Goal: Task Accomplishment & Management: Complete application form

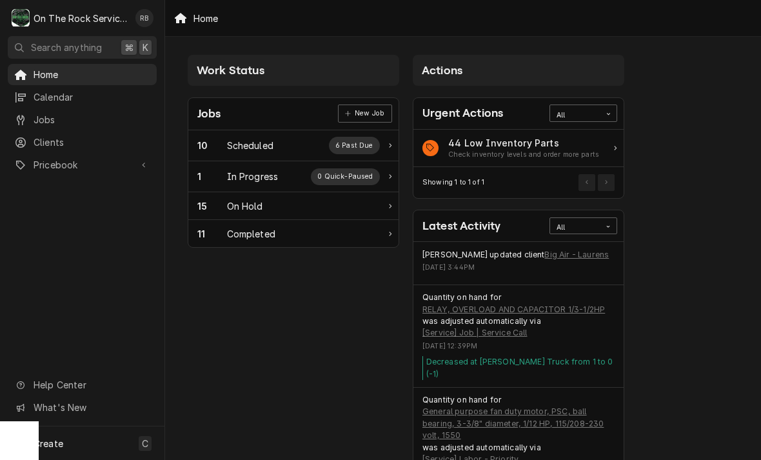
click at [250, 175] on div "In Progress" at bounding box center [253, 177] width 52 height 14
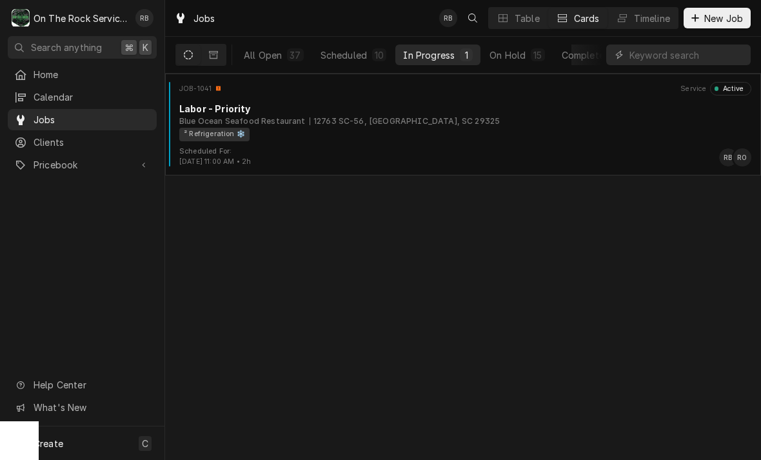
click at [461, 125] on div "Blue Ocean Seafood Restaurant 12763 SC-56, Clinton, SC 29325" at bounding box center [465, 122] width 572 height 12
click at [461, 128] on div "² Refrigeration ❄️" at bounding box center [460, 135] width 563 height 14
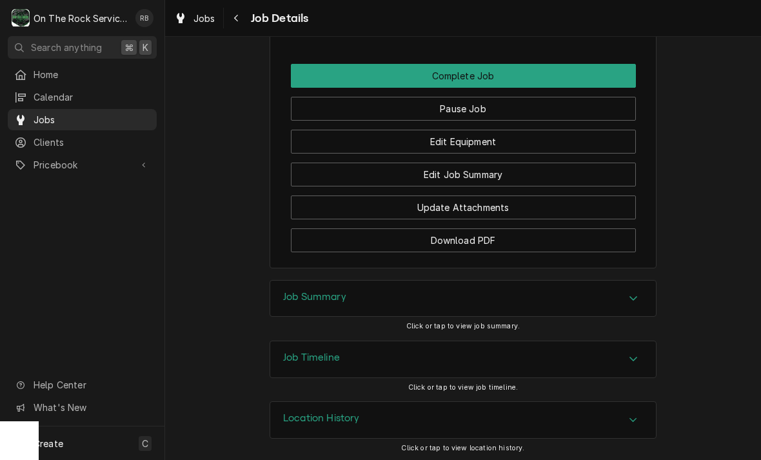
scroll to position [1194, 0]
click at [535, 175] on button "Edit Job Summary" at bounding box center [463, 175] width 345 height 24
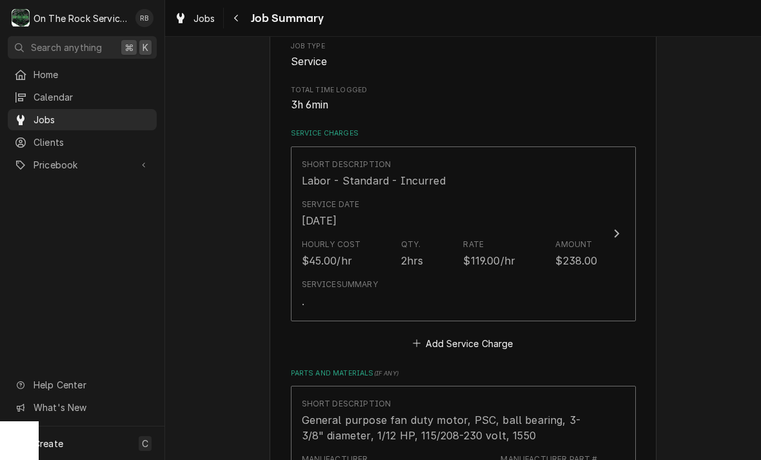
scroll to position [253, 0]
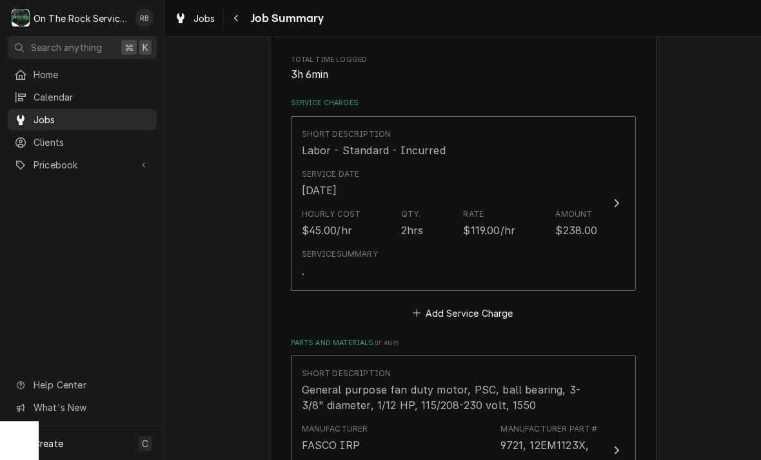
click at [620, 199] on div "Update Line Item" at bounding box center [617, 203] width 17 height 15
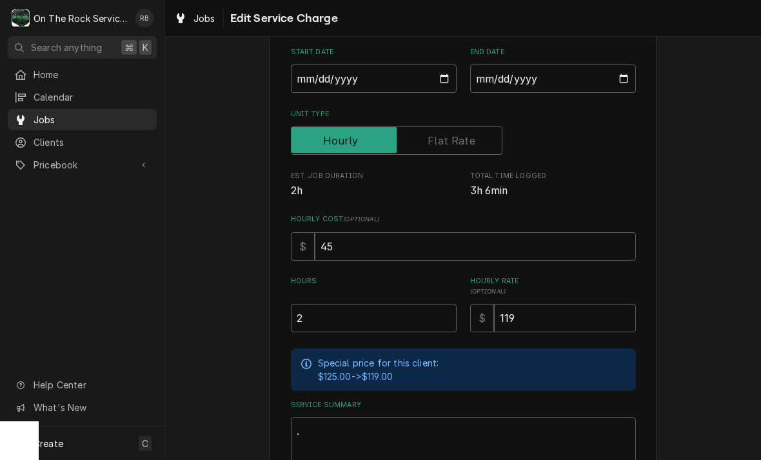
scroll to position [190, 0]
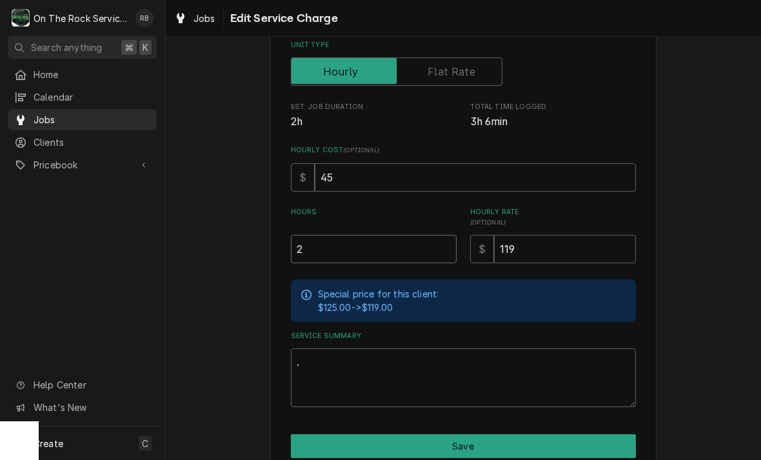
click at [324, 251] on input "2" at bounding box center [374, 249] width 166 height 28
type textarea "x"
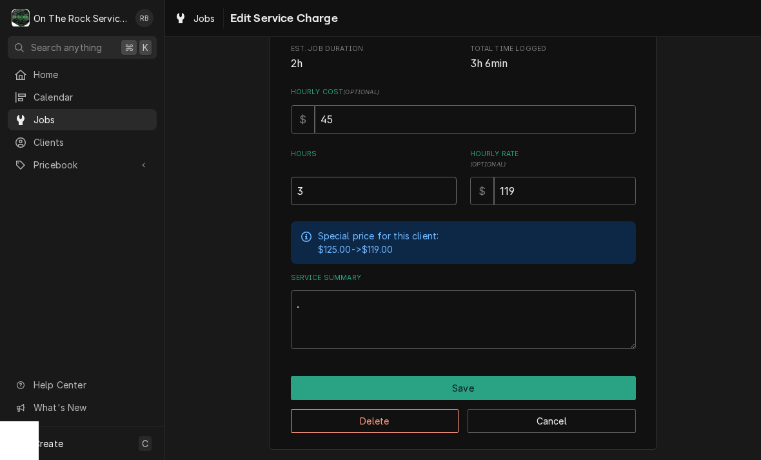
scroll to position [247, 0]
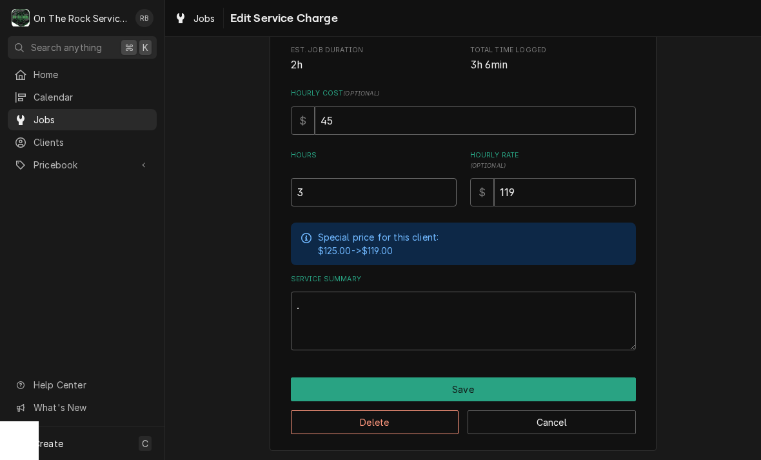
type input "3"
click at [325, 301] on textarea "." at bounding box center [463, 321] width 345 height 59
type textarea "x"
type textarea "R"
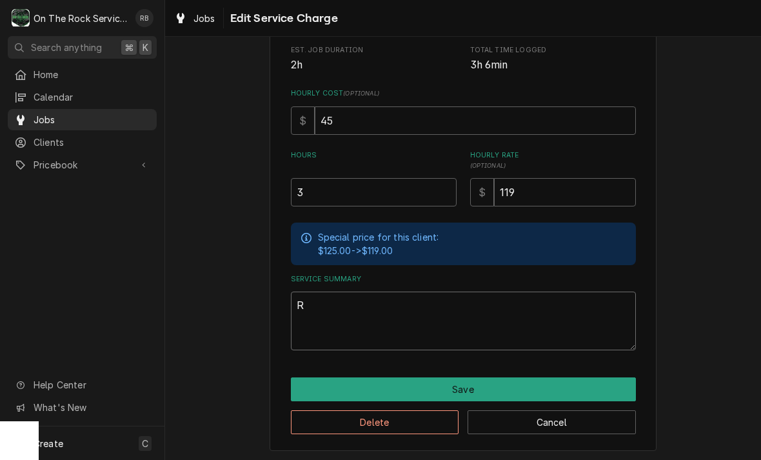
type textarea "x"
type textarea "Ra"
type textarea "x"
type textarea "Ray"
type textarea "x"
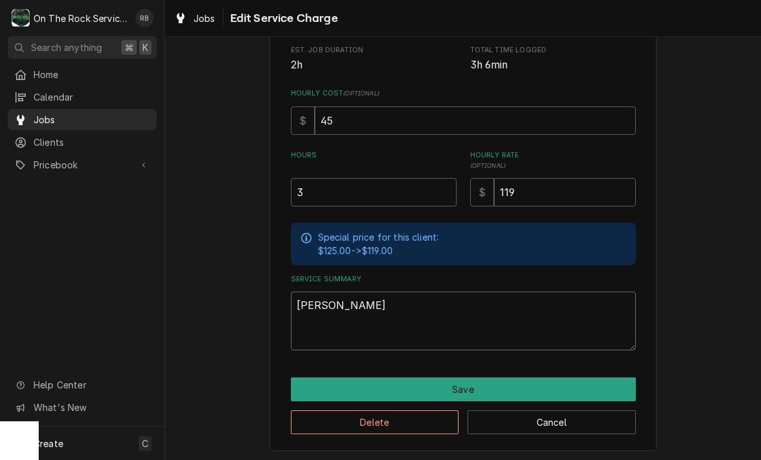
type textarea "Ray"
type textarea "x"
type textarea "Ray a"
type textarea "x"
type textarea "Ray an"
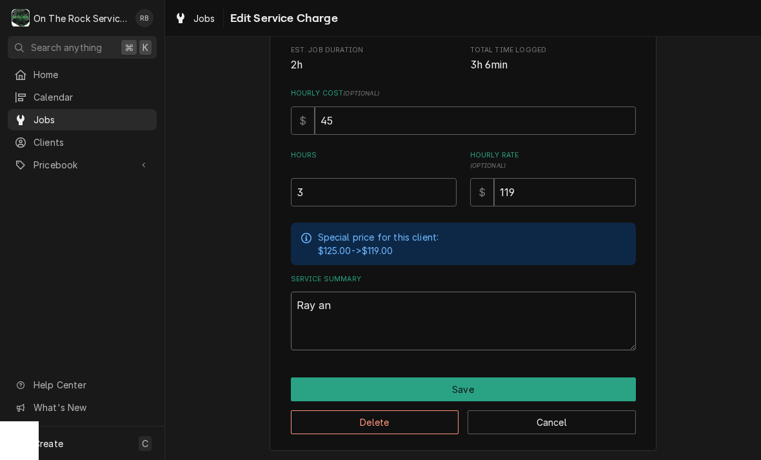
type textarea "x"
type textarea "Ray and"
type textarea "x"
type textarea "Ray and"
type textarea "x"
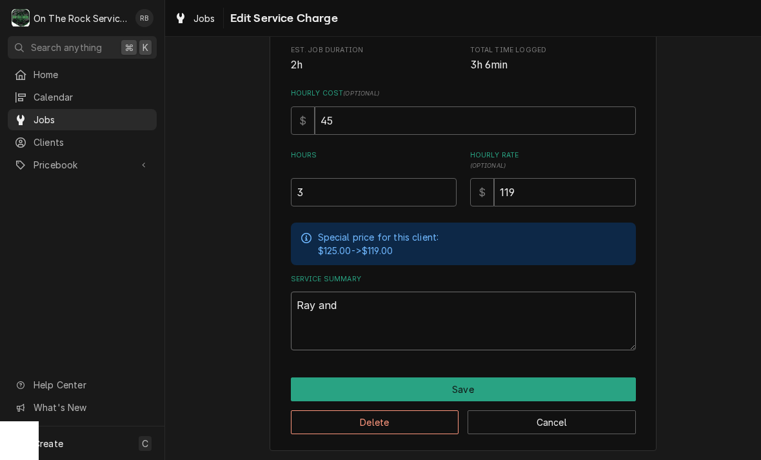
type textarea "Ray and i"
type textarea "x"
type textarea "Ray and iz"
type textarea "x"
type textarea "Ray and izz"
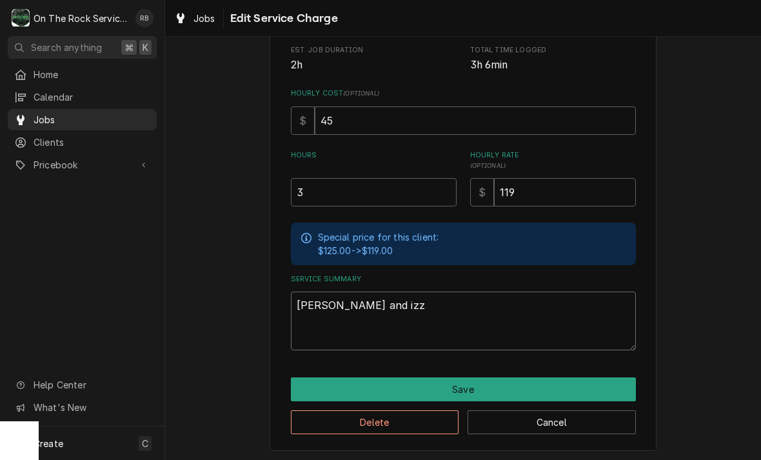
type textarea "x"
type textarea "Ray and izzy"
type textarea "x"
type textarea "Ray and Izzy"
type textarea "x"
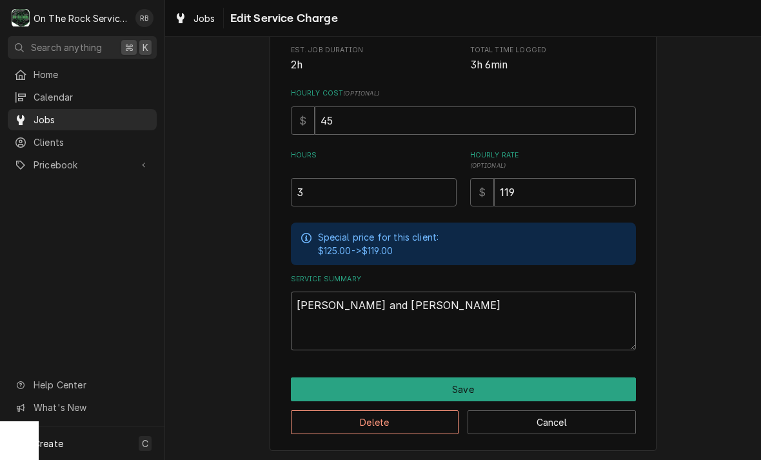
type textarea "Ray and Izzy"
type textarea "x"
type textarea "Ray and Izzy p"
type textarea "x"
type textarea "Ray and Izzy pr"
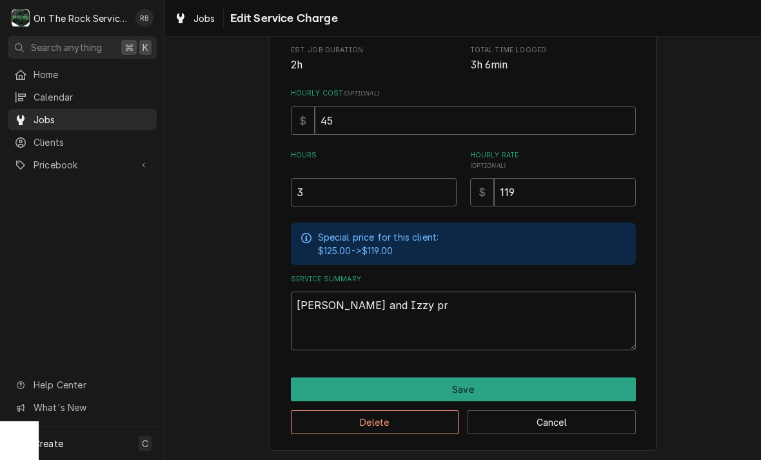
type textarea "x"
type textarea "Ray and Izzy pro"
type textarea "x"
type textarea "Ray and Izzy prov"
type textarea "x"
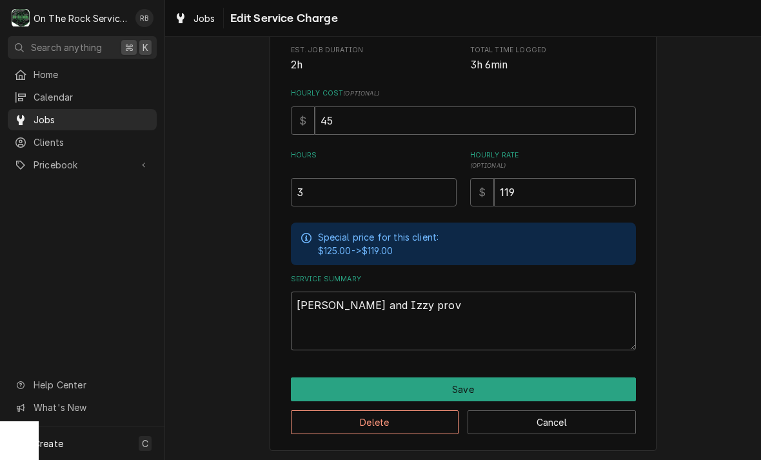
type textarea "Ray and Izzy provi"
type textarea "x"
type textarea "Ray and Izzy provid"
type textarea "x"
type textarea "Ray and Izzy provide"
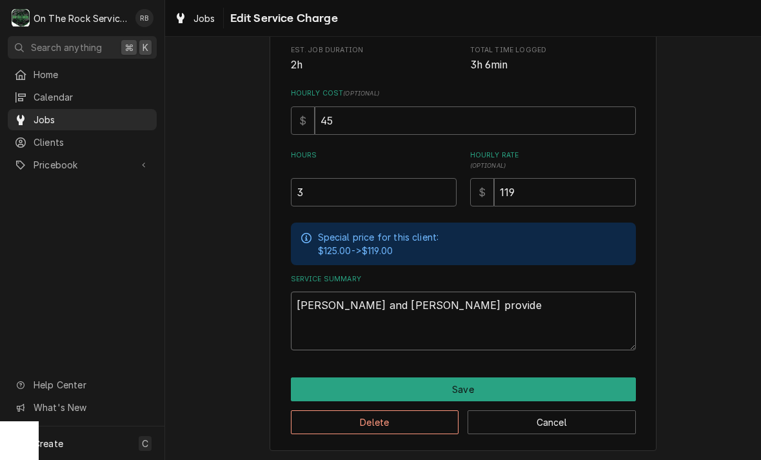
type textarea "x"
type textarea "Ray and Izzy provide"
type textarea "x"
type textarea "Ray and Izzy provide"
type textarea "x"
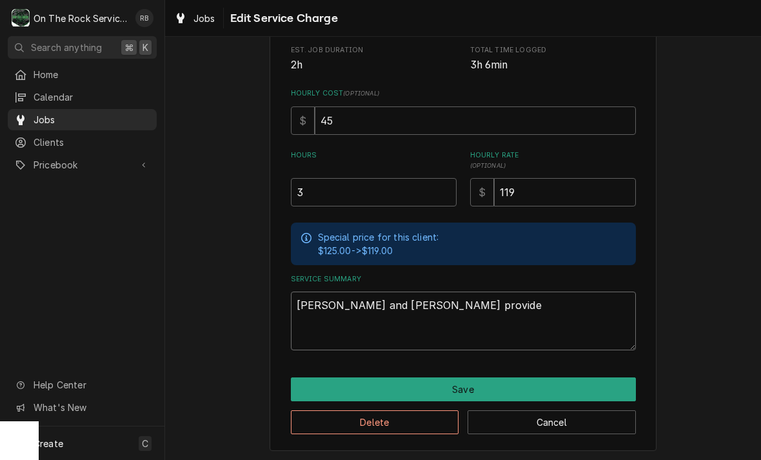
type textarea "Ray and Izzy provided"
type textarea "x"
type textarea "Ray and Izzy provided"
type textarea "x"
type textarea "Ray and Izzy provided s"
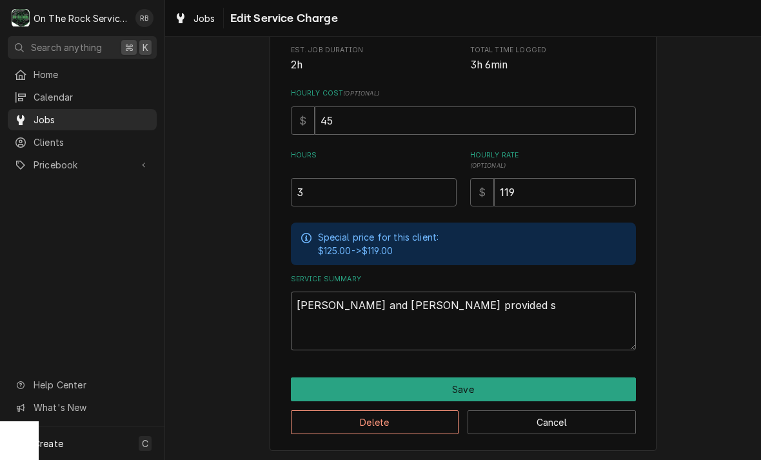
type textarea "x"
type textarea "Ray and Izzy provided se"
type textarea "x"
type textarea "Ray and Izzy provided ser"
type textarea "x"
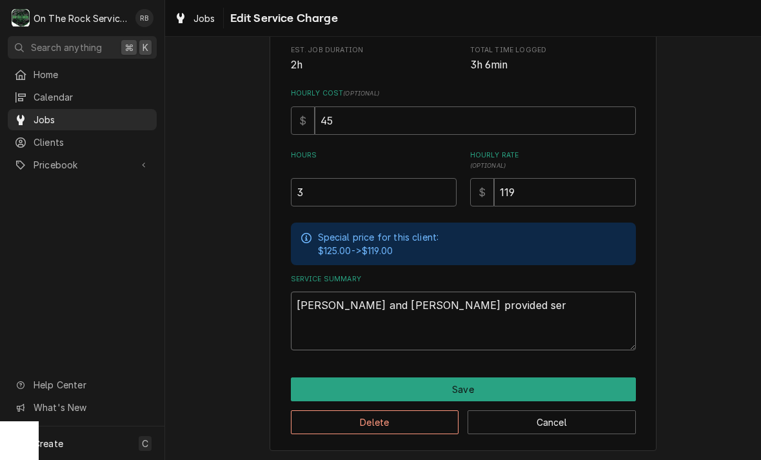
type textarea "Ray and Izzy provided serv"
type textarea "x"
type textarea "Ray and Izzy provided servi"
type textarea "x"
type textarea "Ray and Izzy provided servic"
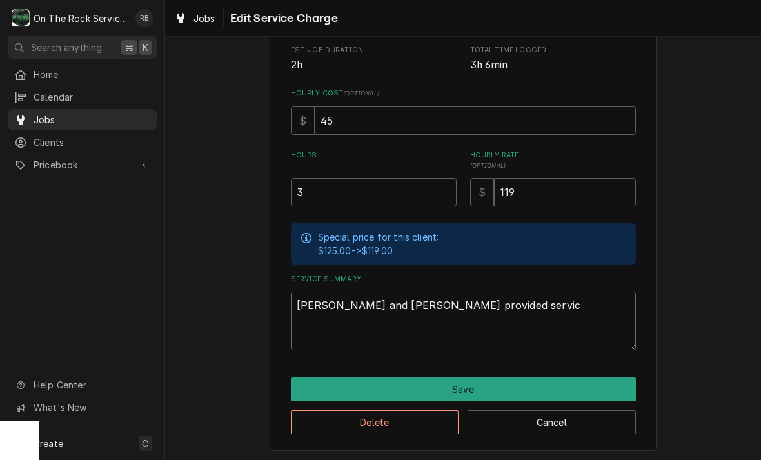
type textarea "x"
type textarea "Ray and Izzy provided service"
type textarea "x"
type textarea "Ray and Izzy provided service p"
type textarea "x"
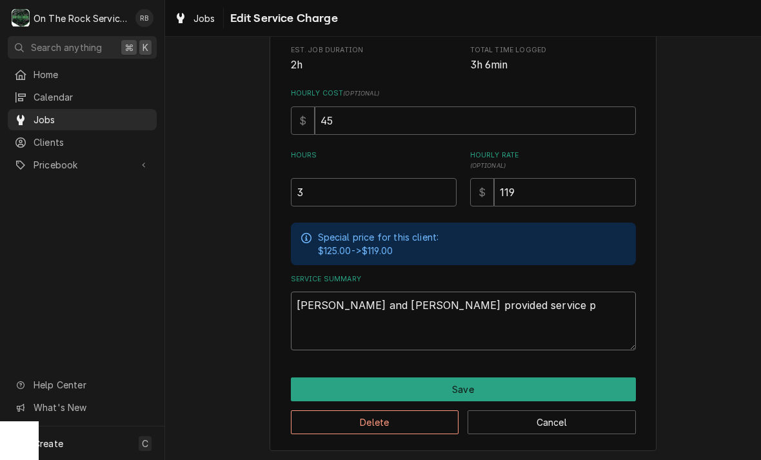
type textarea "Ray and Izzy provided service pa"
type textarea "x"
type textarea "Ray and Izzy provided service par"
type textarea "x"
type textarea "Ray and Izzy provided service part"
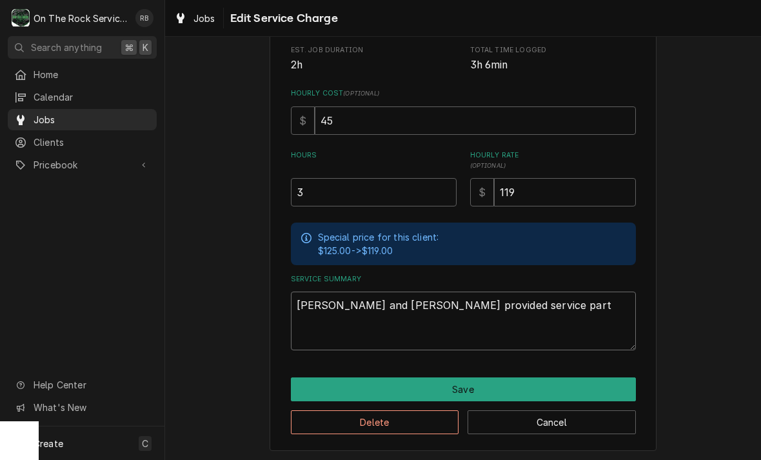
type textarea "x"
type textarea "Ray and Izzy provided service parta"
type textarea "x"
type textarea "Ray and Izzy provided service partas"
type textarea "x"
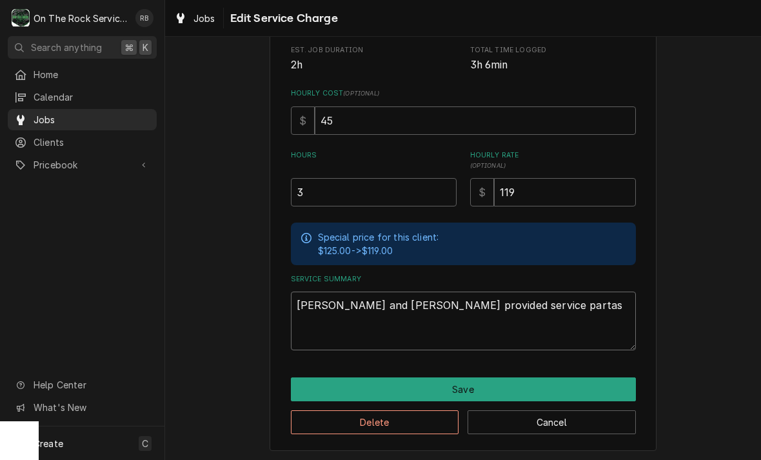
type textarea "Ray and Izzy provided service parta"
type textarea "x"
type textarea "Ray and Izzy provided service part"
type textarea "x"
type textarea "Ray and Izzy provided service parts"
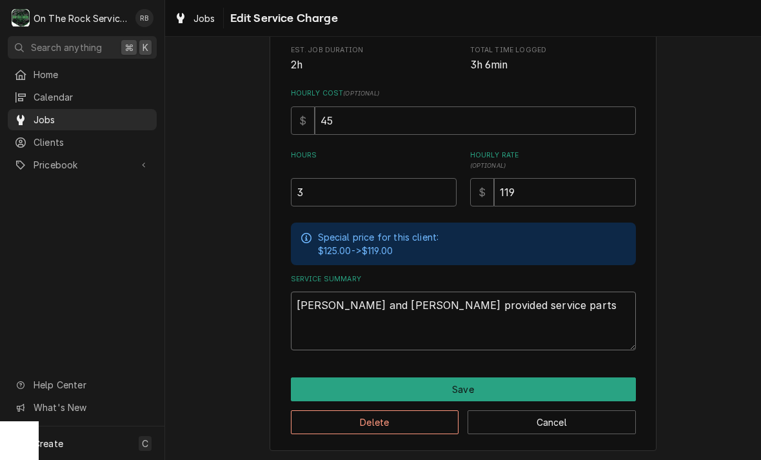
type textarea "x"
type textarea "Ray and Izzy provided service parts"
type textarea "x"
type textarea "Ray and Izzy provided service parts a"
type textarea "x"
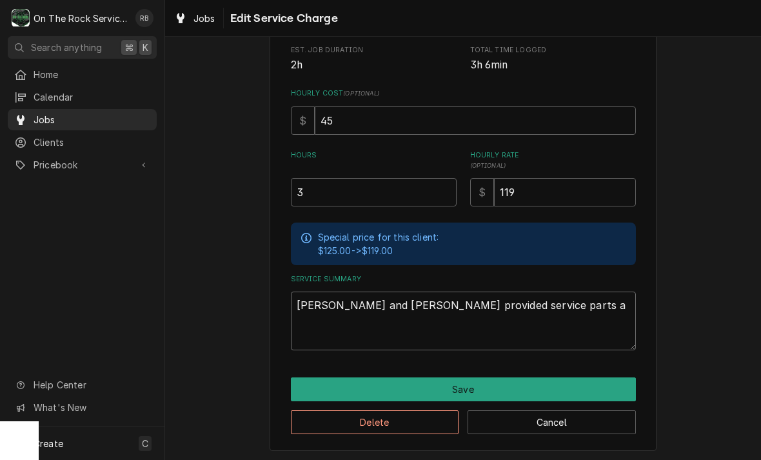
type textarea "Ray and Izzy provided service parts an"
type textarea "x"
type textarea "Ray and Izzy provided service parts and"
type textarea "x"
type textarea "Ray and Izzy provided service parts and"
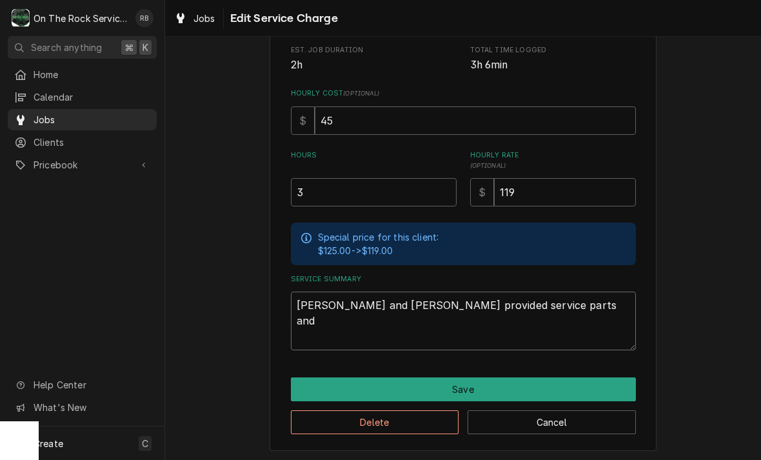
type textarea "x"
type textarea "Ray and Izzy provided service parts and l"
type textarea "x"
type textarea "Ray and Izzy provided service parts and la"
type textarea "x"
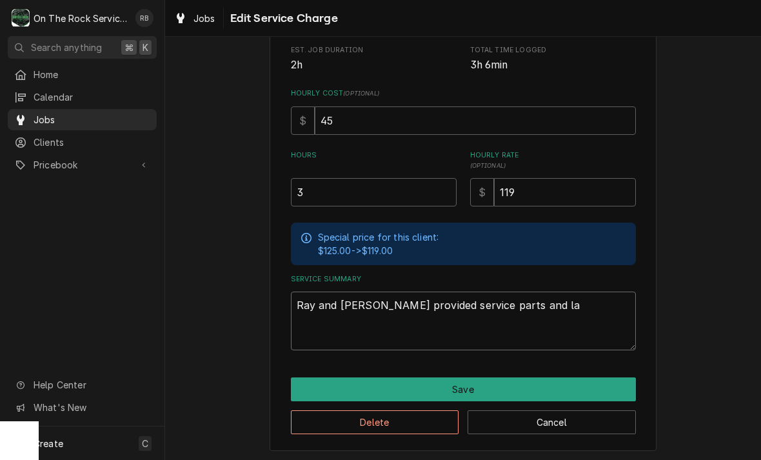
type textarea "Ray and Izzy provided service parts and lab"
type textarea "x"
type textarea "Ray and Izzy provided service parts and labo"
type textarea "x"
type textarea "Ray and Izzy provided service parts and labor"
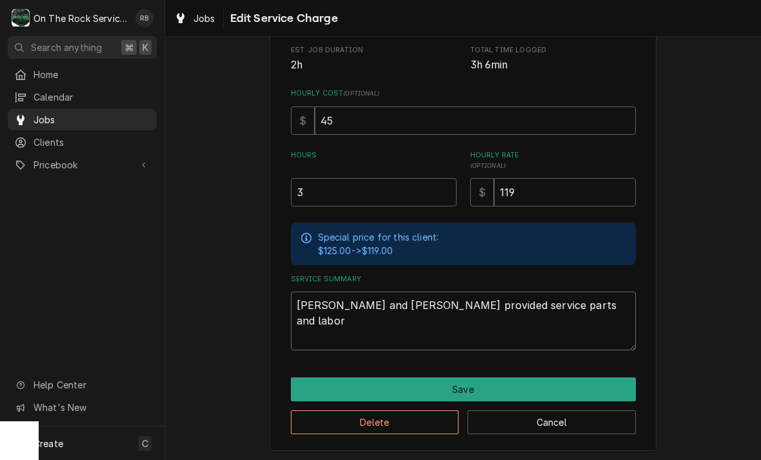
type textarea "x"
type textarea "Ray and Izzy provided service parts and labor"
type textarea "x"
type textarea "Ray and Izzy provided service parts and labor t"
type textarea "x"
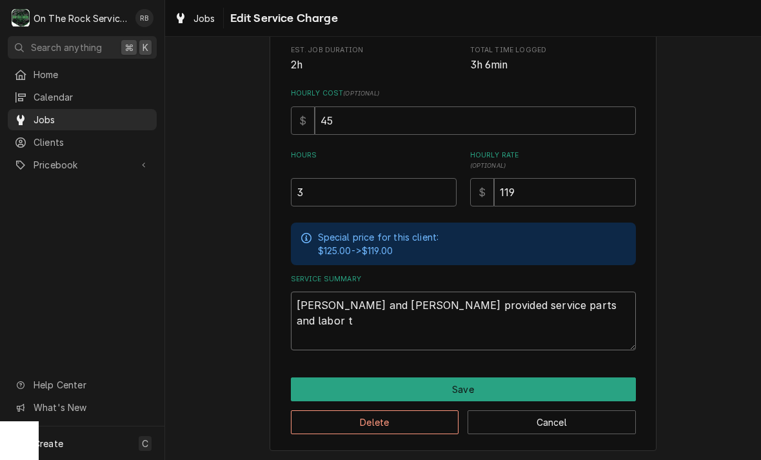
type textarea "Ray and Izzy provided service parts and labor to"
type textarea "x"
type textarea "Ray and Izzy provided service parts and labor to"
type textarea "x"
type textarea "Ray and Izzy provided service parts and labor to r"
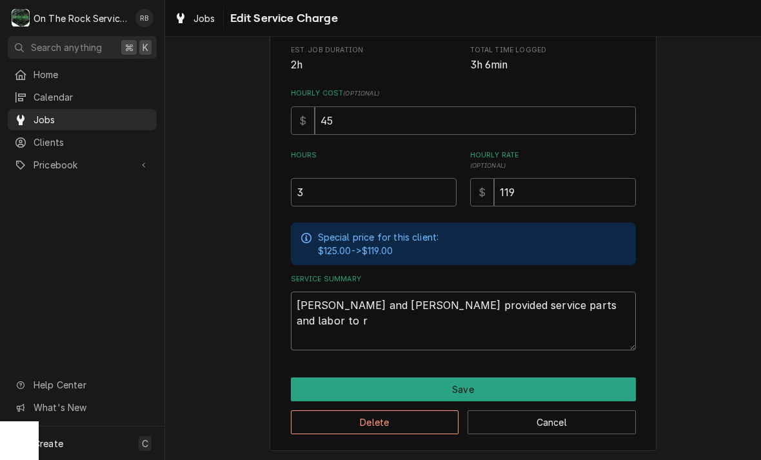
type textarea "x"
type textarea "Ray and Izzy provided service parts and labor to re"
type textarea "x"
type textarea "Ray and Izzy provided service parts and labor to rep"
type textarea "x"
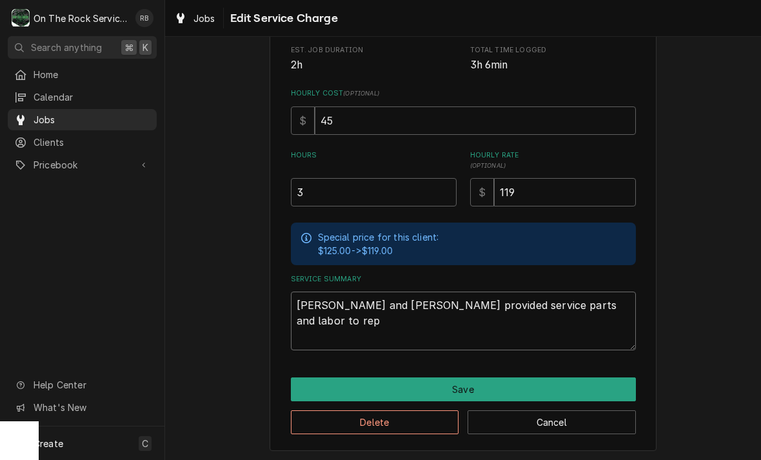
type textarea "Ray and Izzy provided service parts and labor to repair"
type textarea "x"
type textarea "Ray and Izzy provided service parts and labor to repair"
type textarea "x"
type textarea "Ray and Izzy provided service parts and labor to repair w"
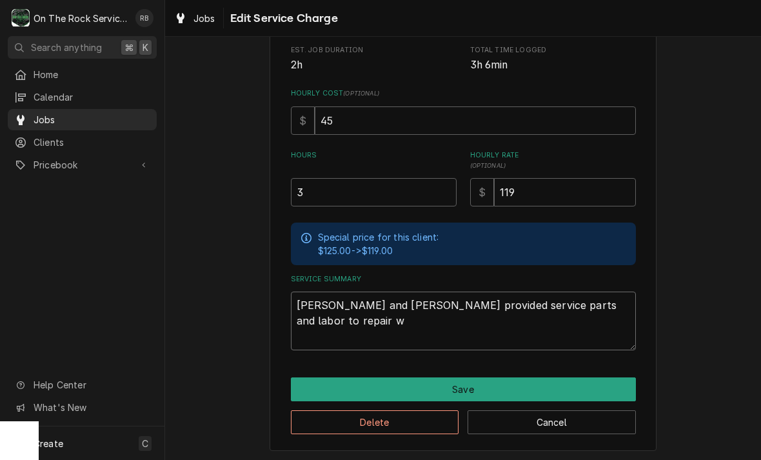
type textarea "x"
type textarea "Ray and Izzy provided service parts and labor to repair wa"
type textarea "x"
type textarea "Ray and Izzy provided service parts and labor to repair wal"
type textarea "x"
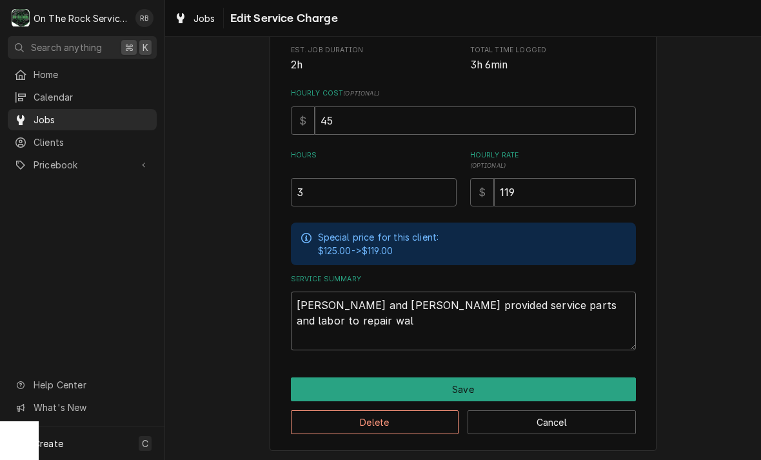
type textarea "Ray and Izzy provided service parts and labor to repair walk"
type textarea "x"
type textarea "Ray and Izzy provided service parts and labor to repair walk"
type textarea "x"
type textarea "Ray and Izzy provided service parts and labor to repair walk i"
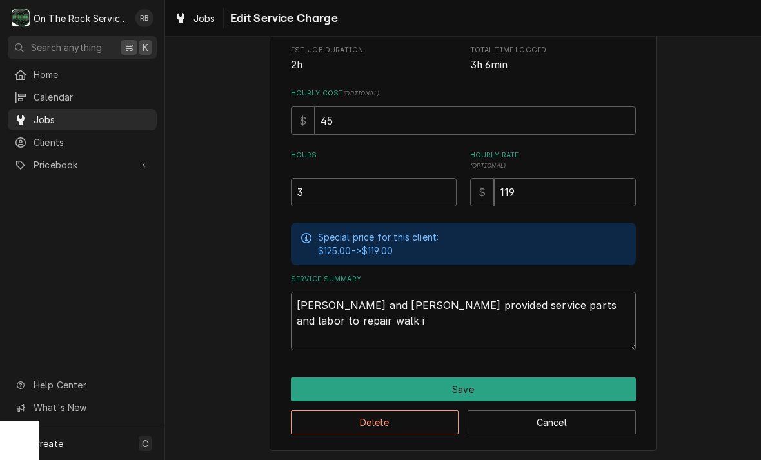
type textarea "x"
type textarea "Ray and Izzy provided service parts and labor to repair walk in"
type textarea "x"
type textarea "Ray and Izzy provided service parts and labor to repair walk in"
type textarea "x"
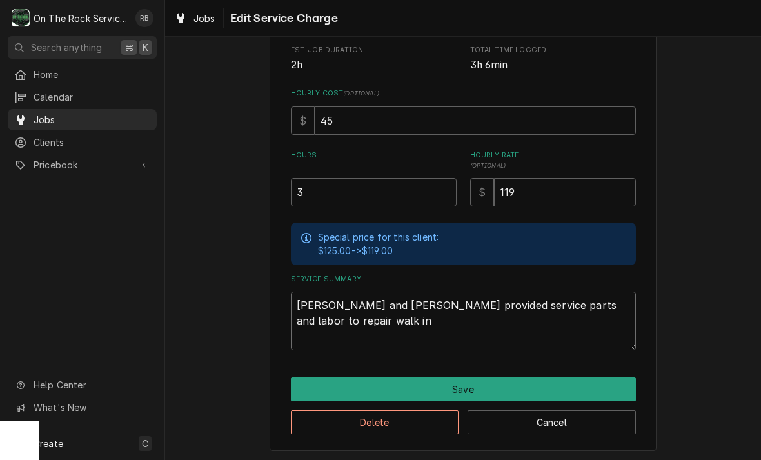
type textarea "Ray and Izzy provided service parts and labor to repair walk in c"
type textarea "x"
type textarea "Ray and Izzy provided service parts and labor to repair walk in co"
type textarea "x"
type textarea "Ray and Izzy provided service parts and labor to repair walk in coo"
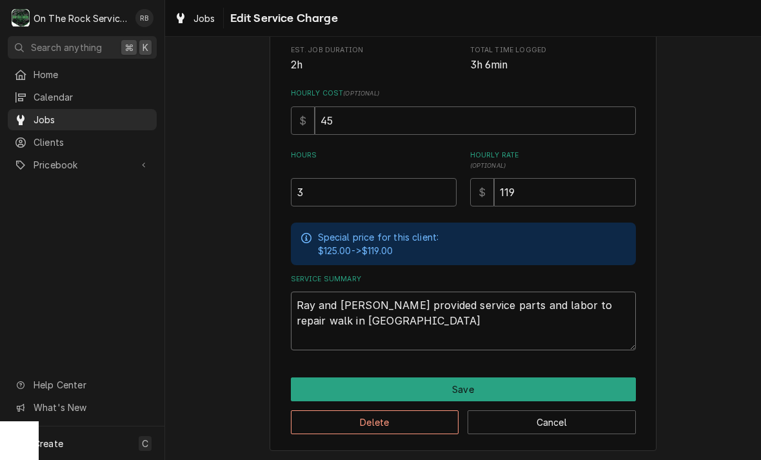
type textarea "x"
type textarea "Ray and Izzy provided service parts and labor to repair walk in coole"
type textarea "x"
type textarea "Ray and Izzy provided service parts and labor to repair walk in cooler"
type textarea "x"
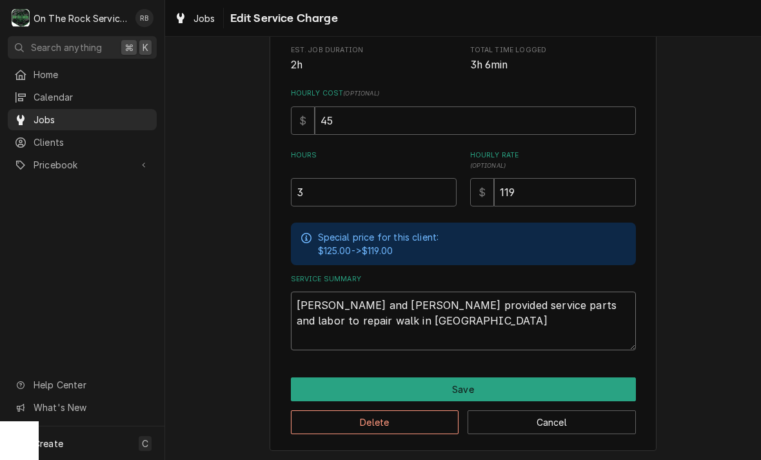
type textarea "Ray and Izzy provided service parts and labor to repair walk in cooler"
type textarea "x"
type textarea "Ray and Izzy provided service parts and labor to repair walk in cooler r"
type textarea "x"
type textarea "Ray and Izzy provided service parts and labor to repair walk in cooler ra"
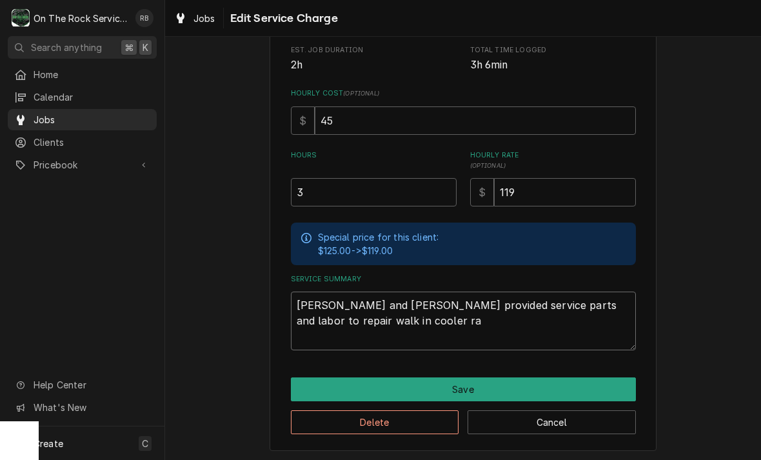
type textarea "x"
type textarea "Ray and Izzy provided service parts and labor to repair walk in cooler ray"
type textarea "x"
type textarea "Ray and Izzy provided service parts and labor to repair walk in cooler ra"
type textarea "x"
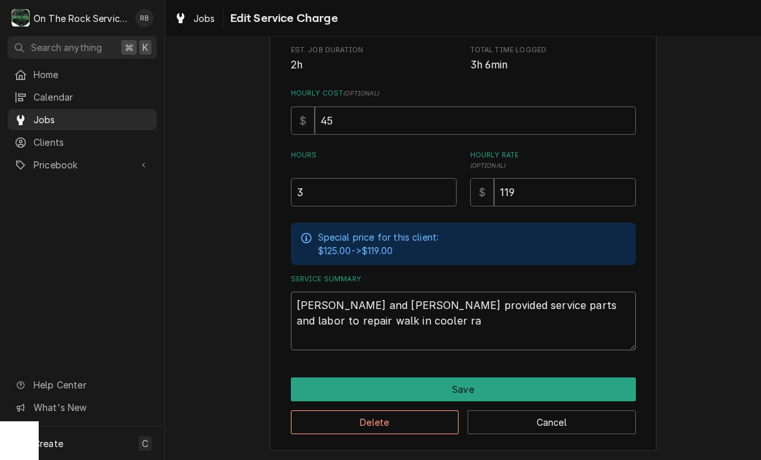
type textarea "Ray and Izzy provided service parts and labor to repair walk in cooler r"
type textarea "x"
type textarea "Ray and Izzy provided service parts and labor to repair walk in cooler"
type textarea "x"
type textarea "Ray and Izzy provided service parts and labor to repair walk in cooler t"
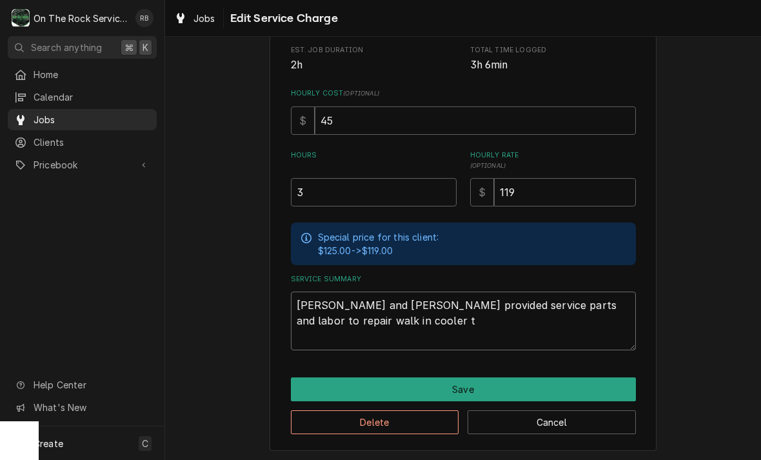
type textarea "x"
type textarea "Ray and Izzy provided service parts and labor to repair walk in cooler te"
type textarea "x"
type textarea "Ray and Izzy provided service parts and labor to repair walk in cooler tec"
type textarea "x"
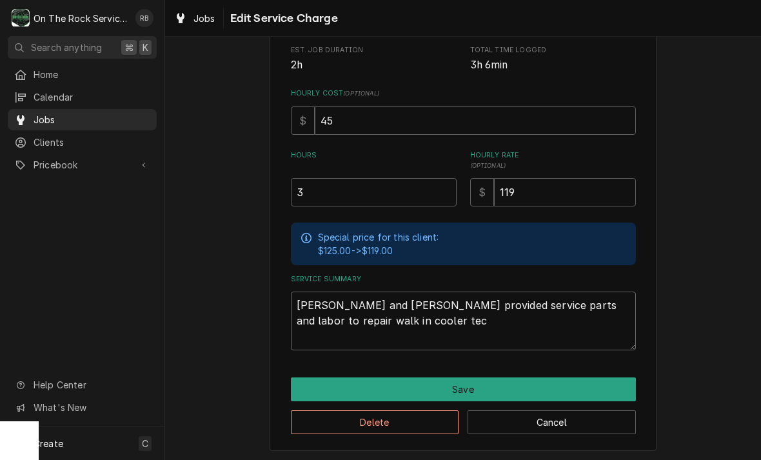
type textarea "Ray and Izzy provided service parts and labor to repair walk in cooler tech"
type textarea "x"
type textarea "Ray and Izzy provided service parts and labor to repair walk in cooler techs"
type textarea "x"
type textarea "Ray and Izzy provided service parts and labor to repair walk in cooler techs"
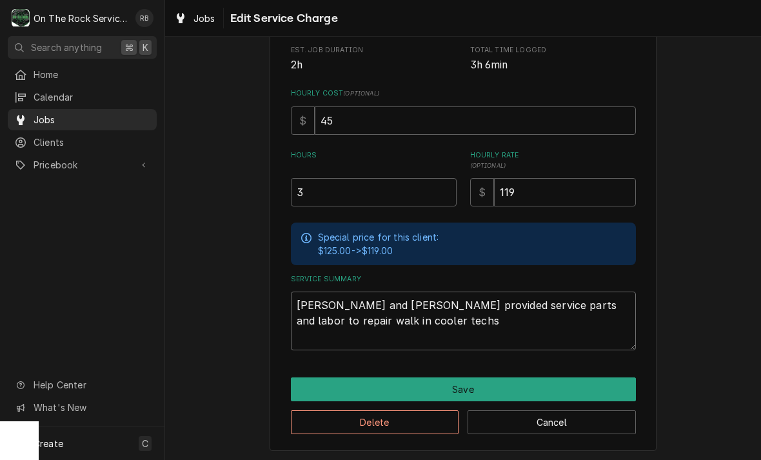
type textarea "x"
type textarea "Ray and Izzy provided service parts and labor to repair walk in cooler techs i"
type textarea "x"
type textarea "Ray and Izzy provided service parts and labor to repair walk in cooler techs in"
type textarea "x"
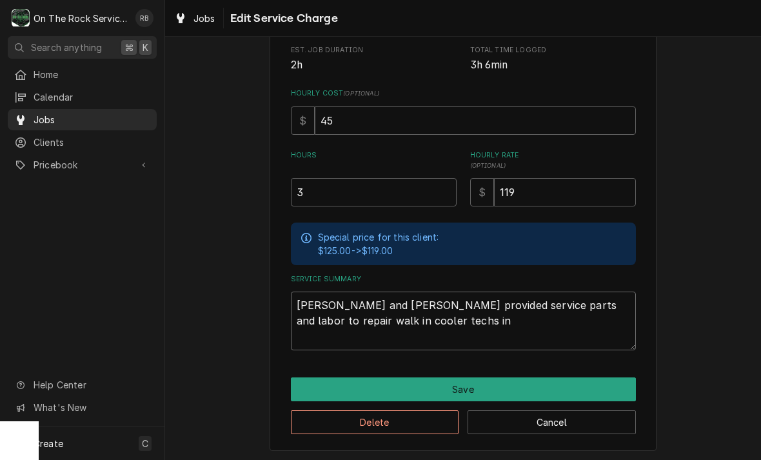
type textarea "Ray and Izzy provided service parts and labor to repair walk in cooler techs inp"
type textarea "x"
type textarea "Ray and Izzy provided service parts and labor to repair walk in cooler techs in"
type textarea "x"
type textarea "Ray and Izzy provided service parts and labor to repair walk in cooler techs i"
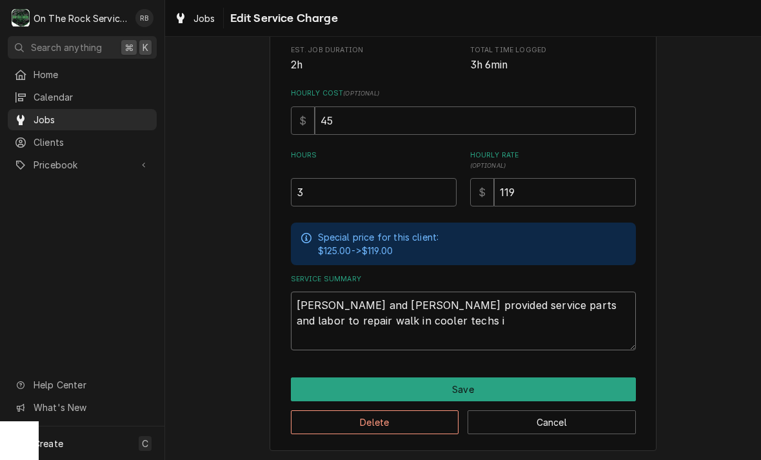
type textarea "x"
type textarea "Ray and Izzy provided service parts and labor to repair walk in cooler techs"
type textarea "x"
type textarea "Ray and Izzy provided service parts and labor to repair walk in cooler techs d"
type textarea "x"
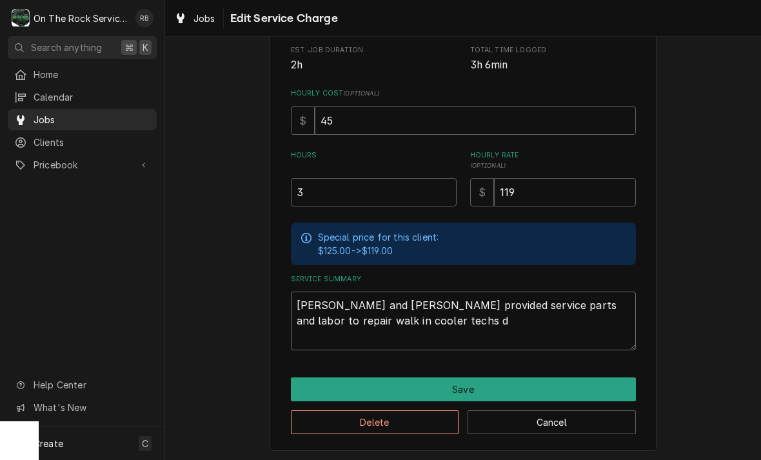
type textarea "Ray and Izzy provided service parts and labor to repair walk in cooler techs di"
type textarea "x"
type textarea "Ray and Izzy provided service parts and labor to repair walk in cooler techs dig"
type textarea "x"
type textarea "Ray and Izzy provided service parts and labor to repair walk in cooler techs di"
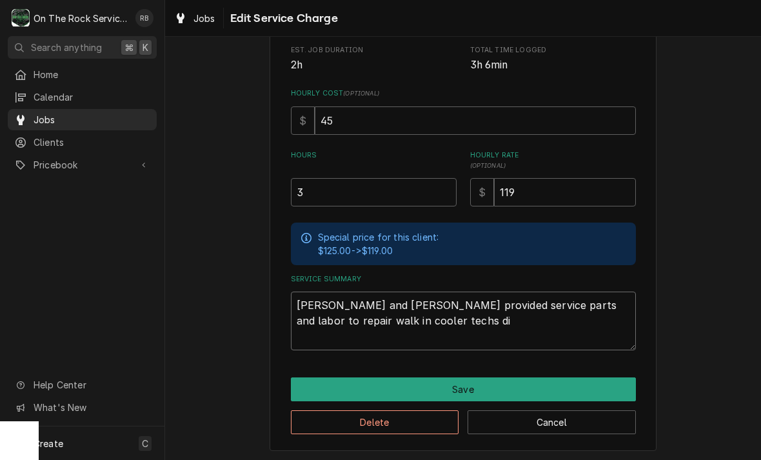
type textarea "x"
type textarea "Ray and Izzy provided service parts and labor to repair walk in cooler techs d"
click at [563, 304] on textarea "Ray and Izzy provided service parts and labor to repair walk in cooler techs di…" at bounding box center [463, 321] width 345 height 59
click at [483, 307] on textarea "Ray and Izzy provided service parts and labor to diagnose walk in cooler techs …" at bounding box center [463, 321] width 345 height 59
click at [514, 328] on textarea "Ray and Izzy provided service parts and labor to diagnose walk in cooler techs …" at bounding box center [463, 321] width 345 height 59
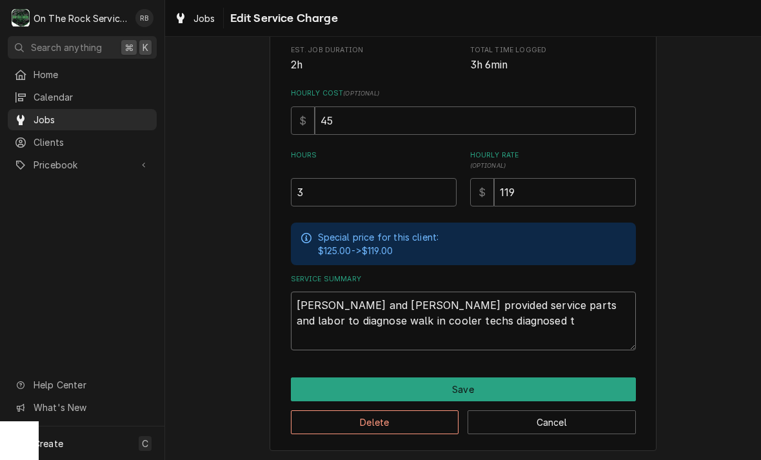
click at [326, 316] on textarea "Ray and Izzy provided service parts and labor to diagnose walk in cooler techs …" at bounding box center [463, 321] width 345 height 59
click at [435, 325] on textarea "Ray and Izzy provided service parts and labor to diagnose walk in cooler. techs…" at bounding box center [463, 321] width 345 height 59
click at [341, 314] on textarea "Ray and Izzy provided service parts and labor to diagnose walk in cooler. techs…" at bounding box center [463, 321] width 345 height 59
click at [334, 319] on textarea "Ray and Izzy provided service parts and labor to diagnose walk in cooler. techs…" at bounding box center [463, 321] width 345 height 59
click at [347, 319] on textarea "Ray and Izzy provided service parts and labor to diagnose walk in cooler. techs…" at bounding box center [463, 321] width 345 height 59
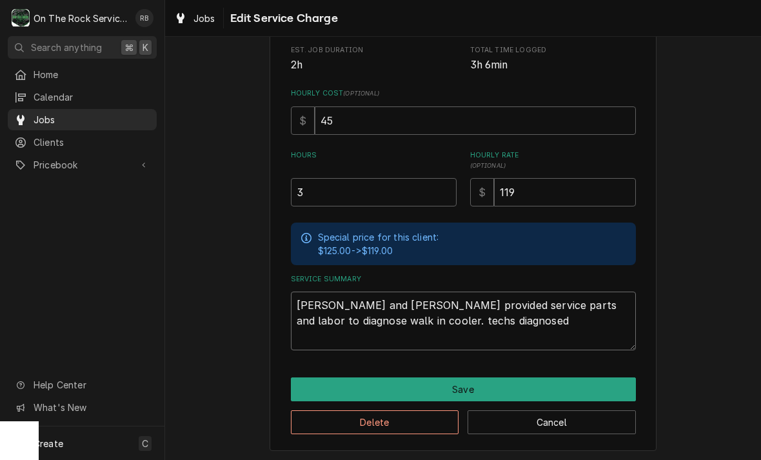
click at [346, 313] on textarea "Ray and Izzy provided service parts and labor to diagnose walk in cooler. techs…" at bounding box center [463, 321] width 345 height 59
click at [430, 315] on textarea "Ray and Izzy provided service parts and labor to diagnose walk in cooler. techs…" at bounding box center [463, 321] width 345 height 59
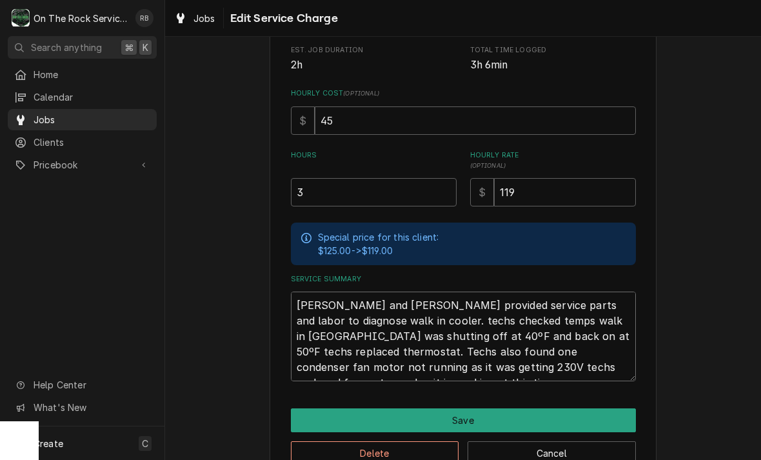
click at [523, 367] on textarea "Ray and Izzy provided service parts and labor to diagnose walk in cooler. techs…" at bounding box center [463, 337] width 345 height 90
click at [520, 365] on textarea "Ray and Izzy provided service parts and labor to diagnose walk in cooler. techs…" at bounding box center [463, 337] width 345 height 90
click at [511, 366] on textarea "Ray and Izzy provided service parts and labor to diagnose walk in cooler. techs…" at bounding box center [463, 337] width 345 height 90
click at [623, 374] on textarea "Ray and Izzy provided service parts and labor to diagnose walk in cooler. techs…" at bounding box center [463, 337] width 345 height 90
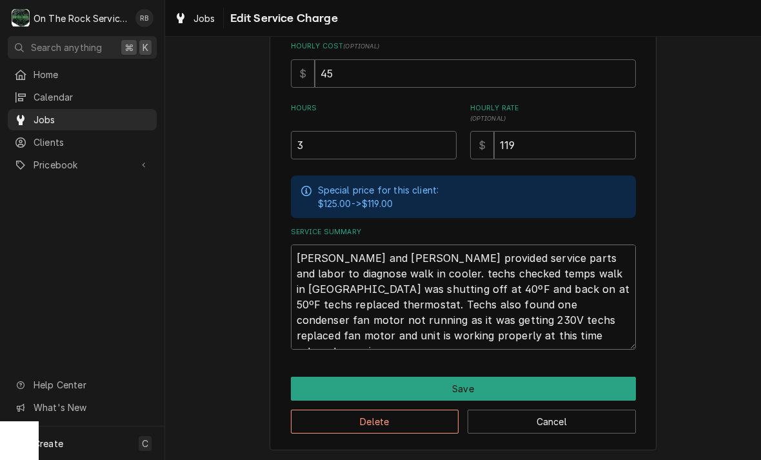
scroll to position [293, 0]
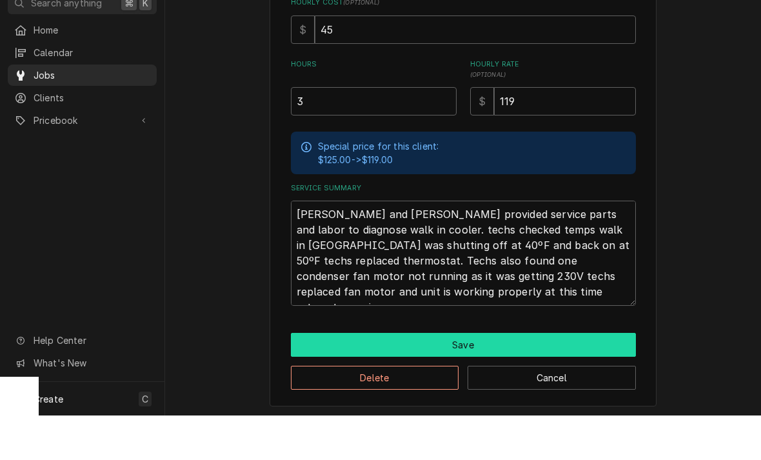
click at [594, 378] on button "Save" at bounding box center [463, 390] width 345 height 24
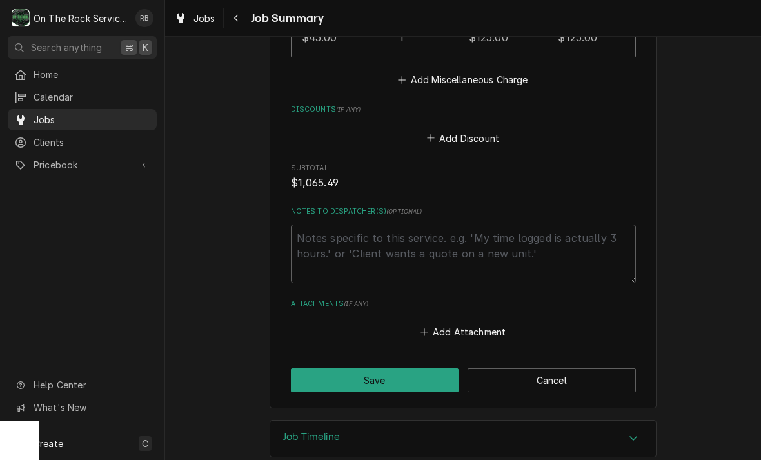
scroll to position [1149, 0]
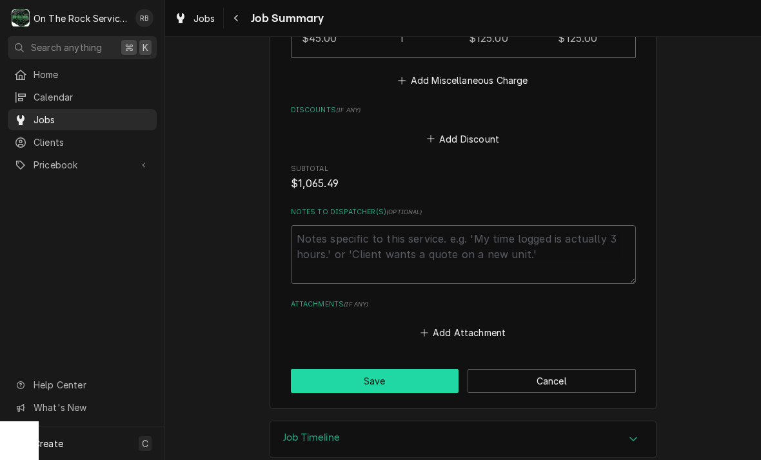
click at [414, 369] on button "Save" at bounding box center [375, 381] width 168 height 24
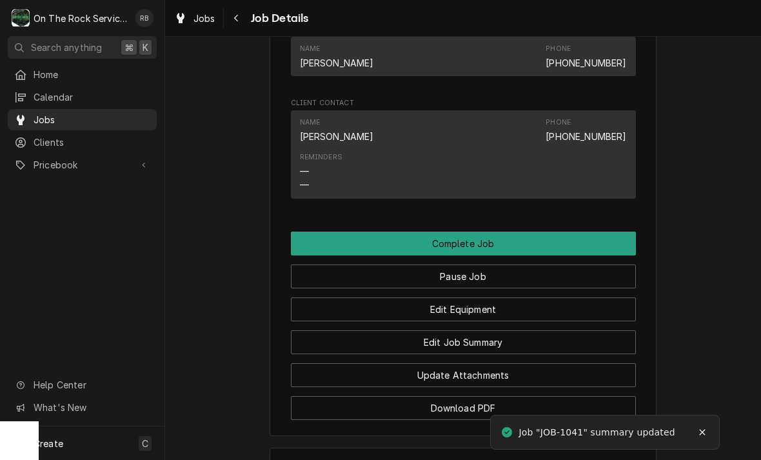
scroll to position [1071, 0]
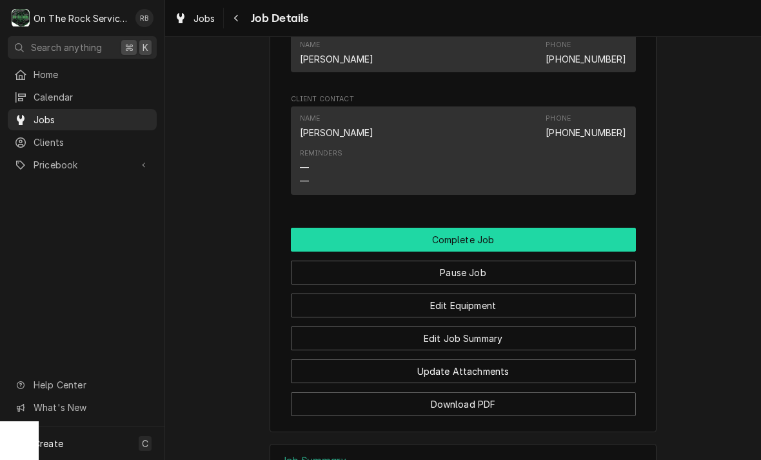
click at [607, 230] on button "Complete Job" at bounding box center [463, 240] width 345 height 24
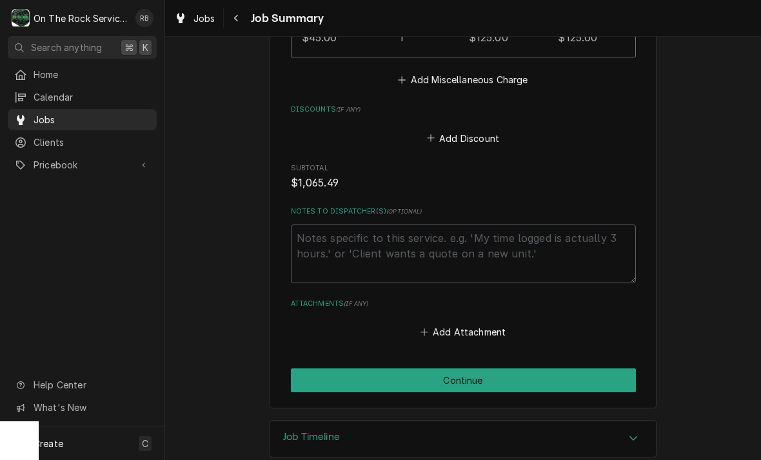
scroll to position [1149, 0]
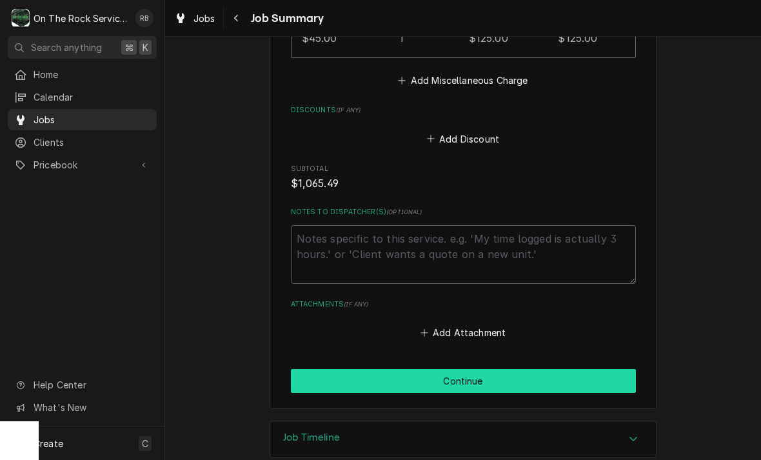
click at [596, 369] on button "Continue" at bounding box center [463, 381] width 345 height 24
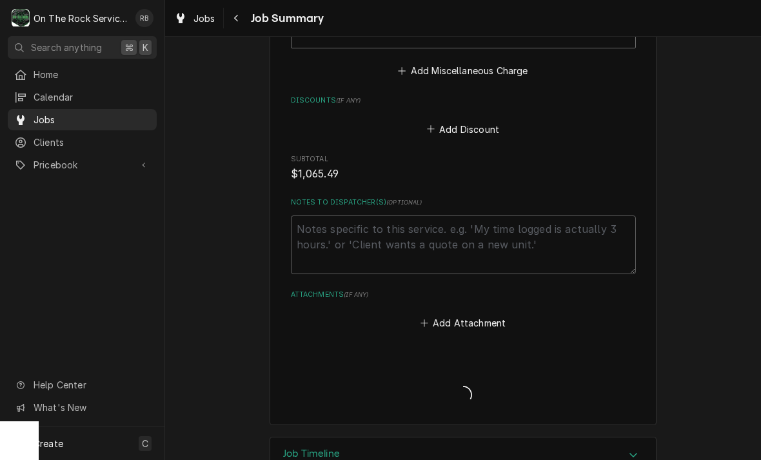
scroll to position [1162, 0]
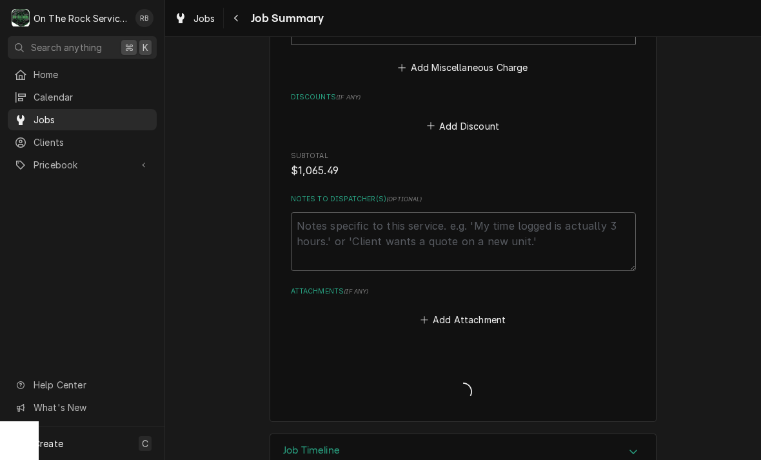
type textarea "x"
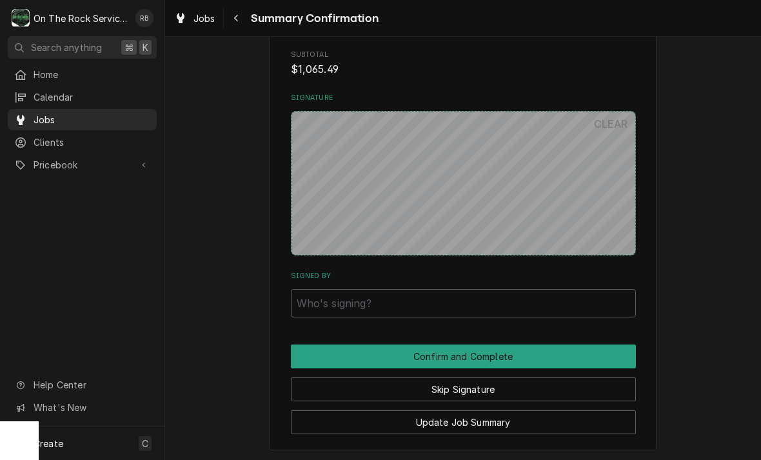
scroll to position [1056, 0]
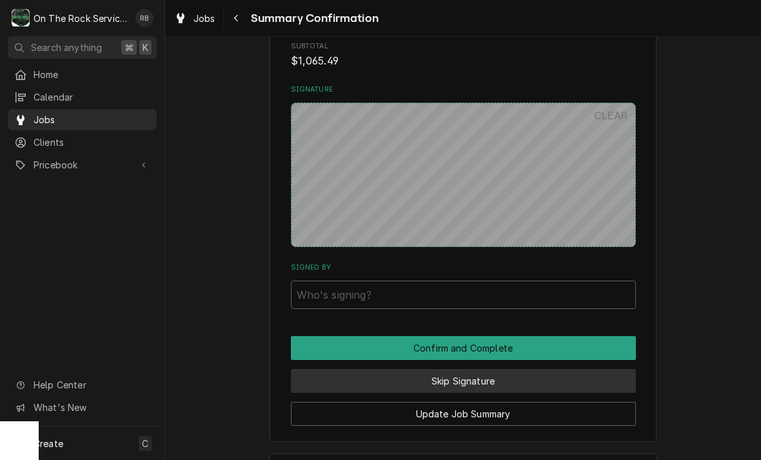
click at [594, 369] on button "Skip Signature" at bounding box center [463, 381] width 345 height 24
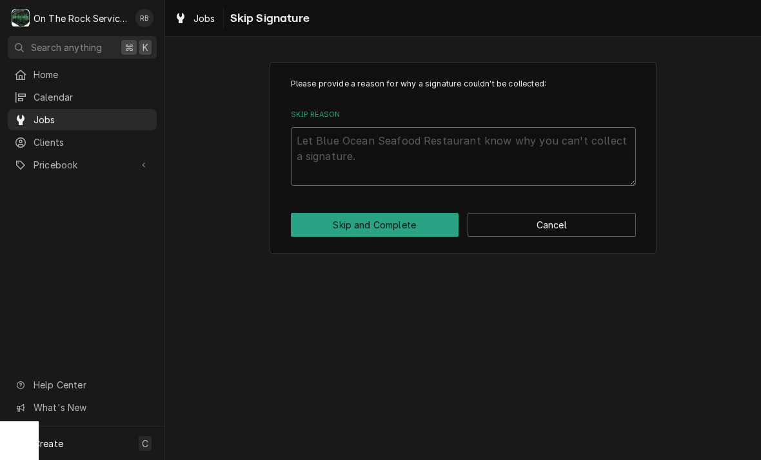
click at [554, 139] on textarea "Skip Reason" at bounding box center [463, 156] width 345 height 59
type textarea "x"
type textarea "N"
type textarea "x"
type textarea "No"
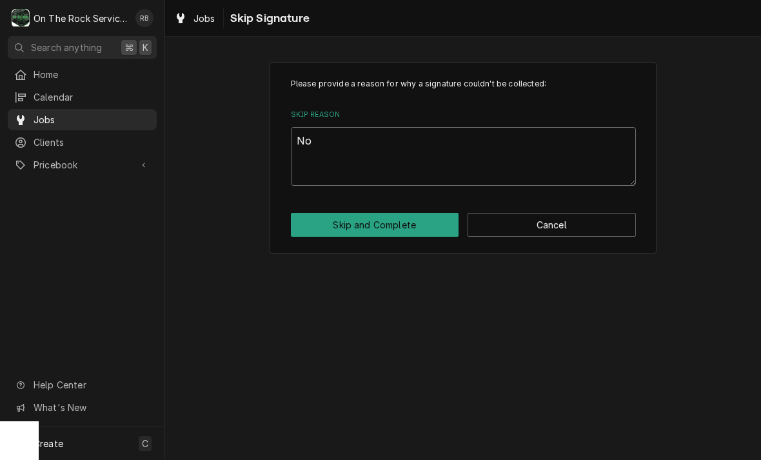
type textarea "x"
type textarea "Not"
type textarea "x"
type textarea "Not"
type textarea "x"
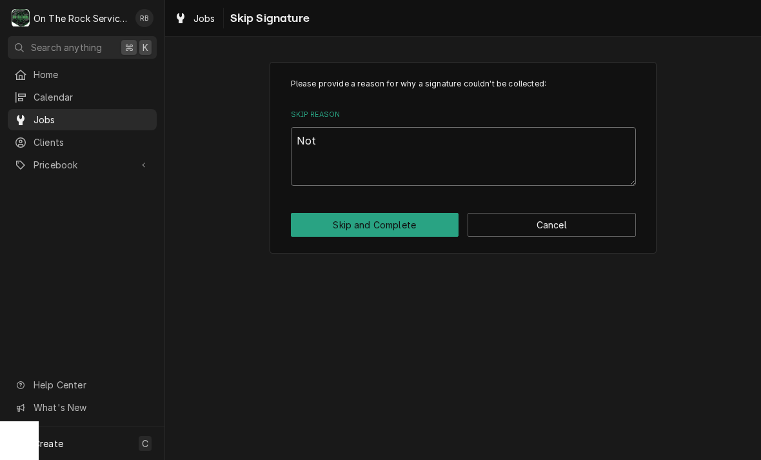
type textarea "Not n"
type textarea "x"
type textarea "Not ne"
type textarea "x"
type textarea "Not nee"
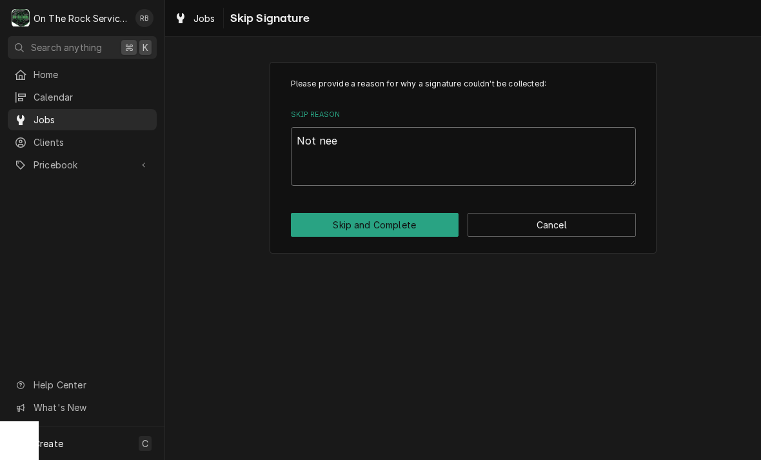
type textarea "x"
type textarea "Not need"
type textarea "x"
type textarea "Not neede"
type textarea "x"
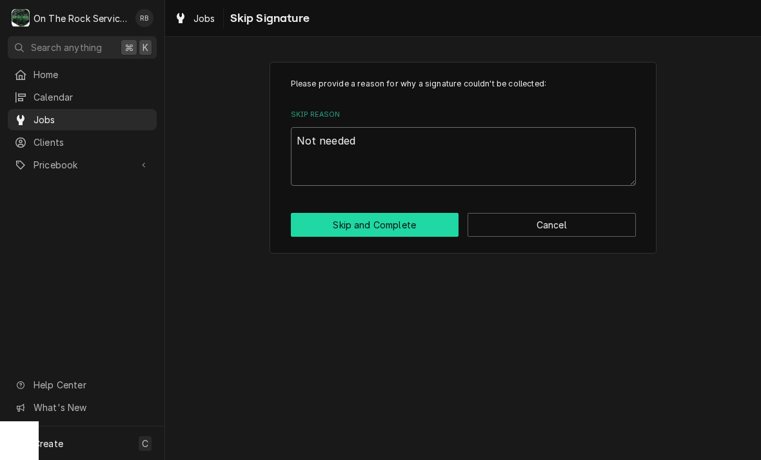
type textarea "Not needed"
click at [409, 221] on button "Skip and Complete" at bounding box center [375, 225] width 168 height 24
type textarea "x"
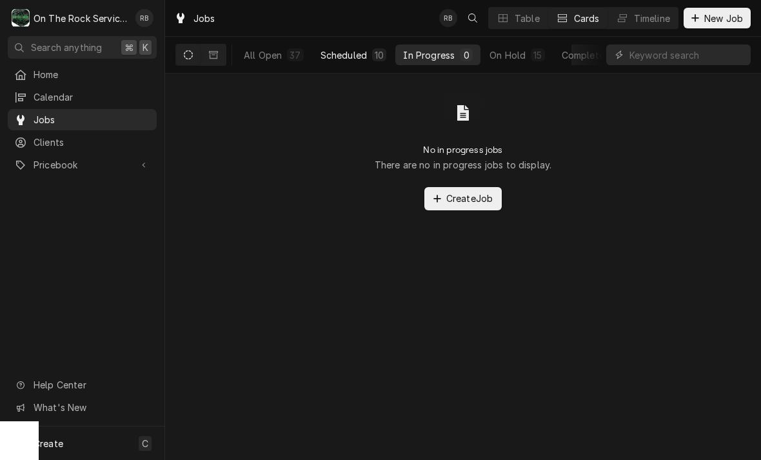
click at [362, 55] on div "Scheduled" at bounding box center [344, 55] width 46 height 14
